Goal: Information Seeking & Learning: Learn about a topic

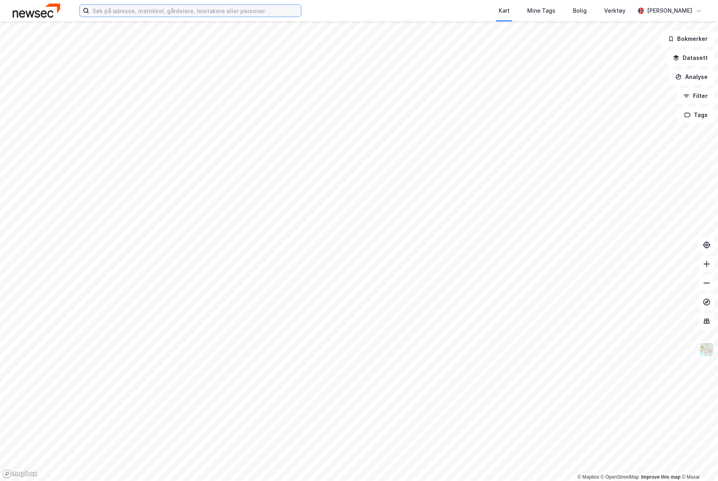
click at [114, 10] on input at bounding box center [195, 11] width 212 height 12
paste input "Løvåsmyra 2"
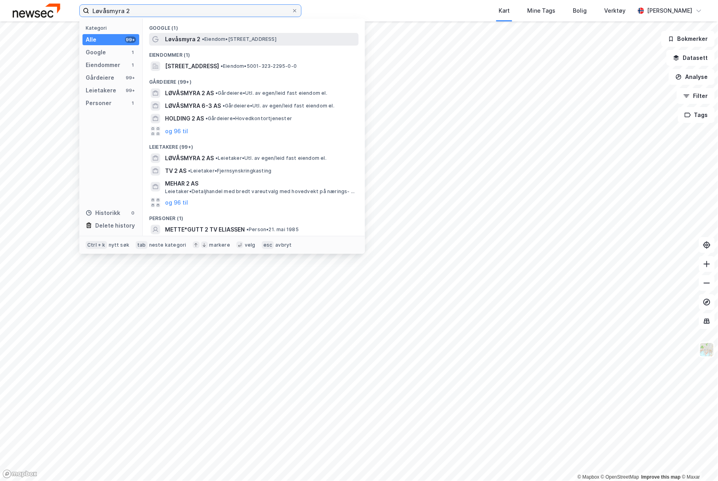
type input "Løvåsmyra 2"
click at [190, 41] on span "Løvåsmyra 2" at bounding box center [182, 40] width 35 height 10
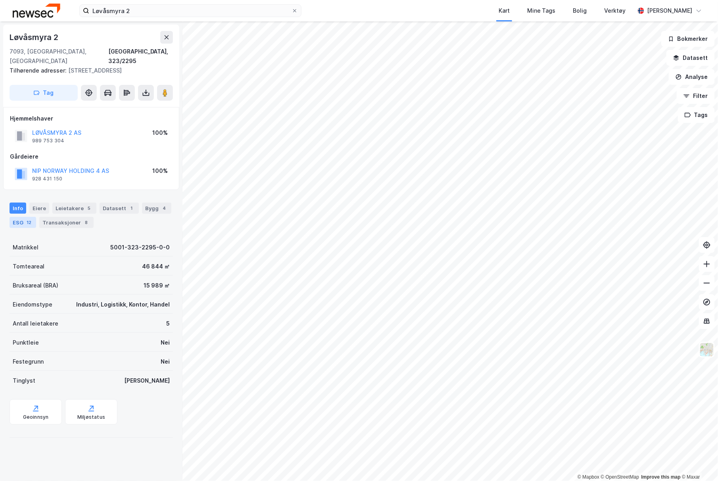
click at [13, 217] on div "ESG 12" at bounding box center [23, 222] width 27 height 11
